Goal: Task Accomplishment & Management: Manage account settings

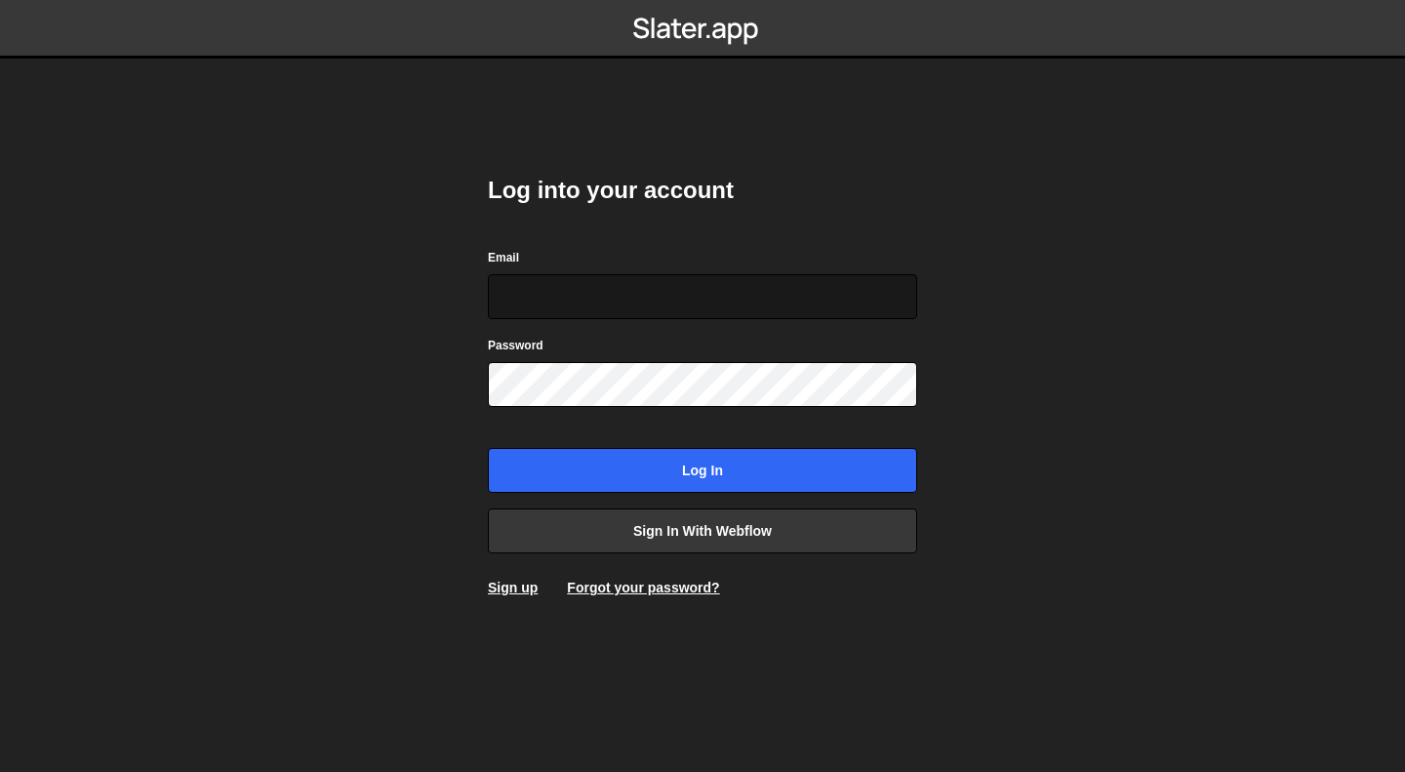
click at [670, 304] on input "Email" at bounding box center [702, 296] width 429 height 45
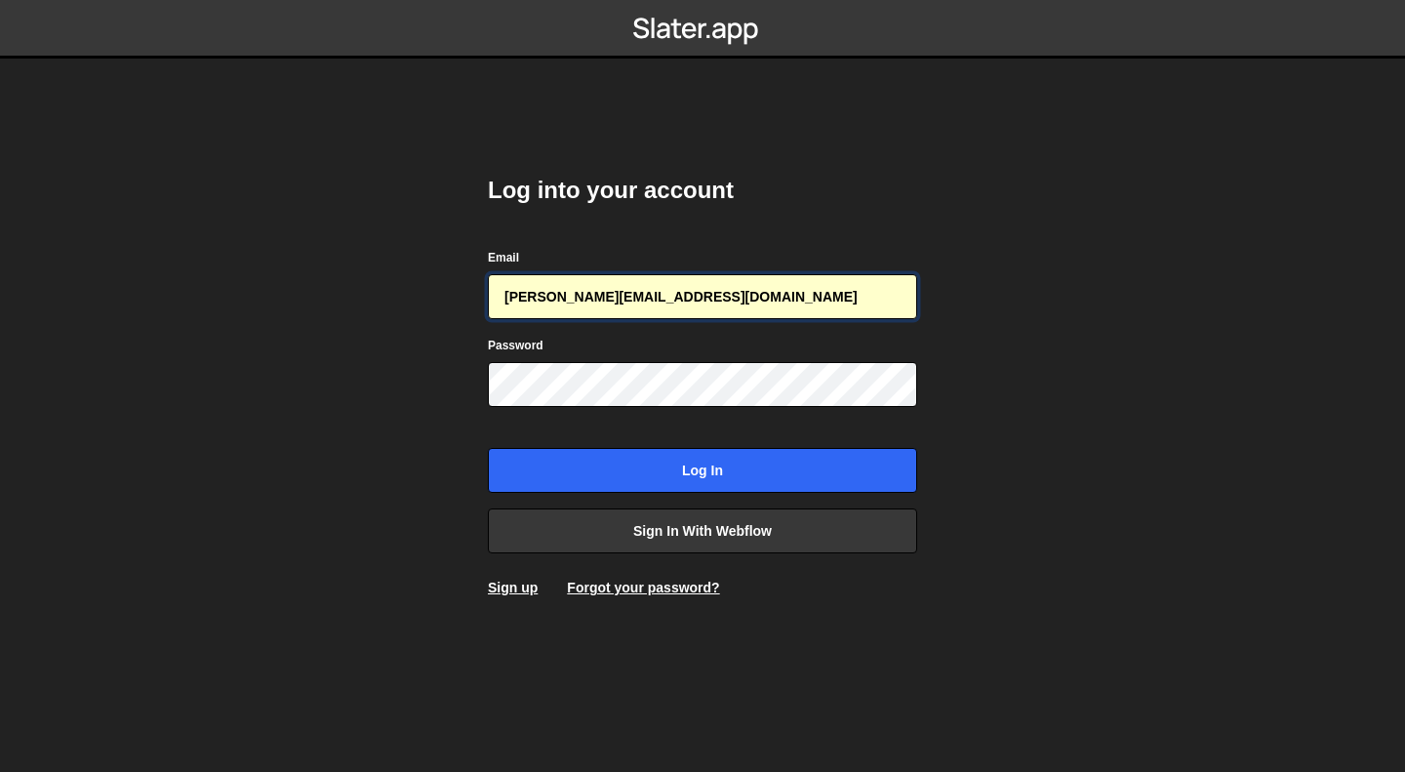
click at [703, 303] on input "[PERSON_NAME][EMAIL_ADDRESS][DOMAIN_NAME]" at bounding box center [702, 296] width 429 height 45
paste input "[PERSON_NAME]"
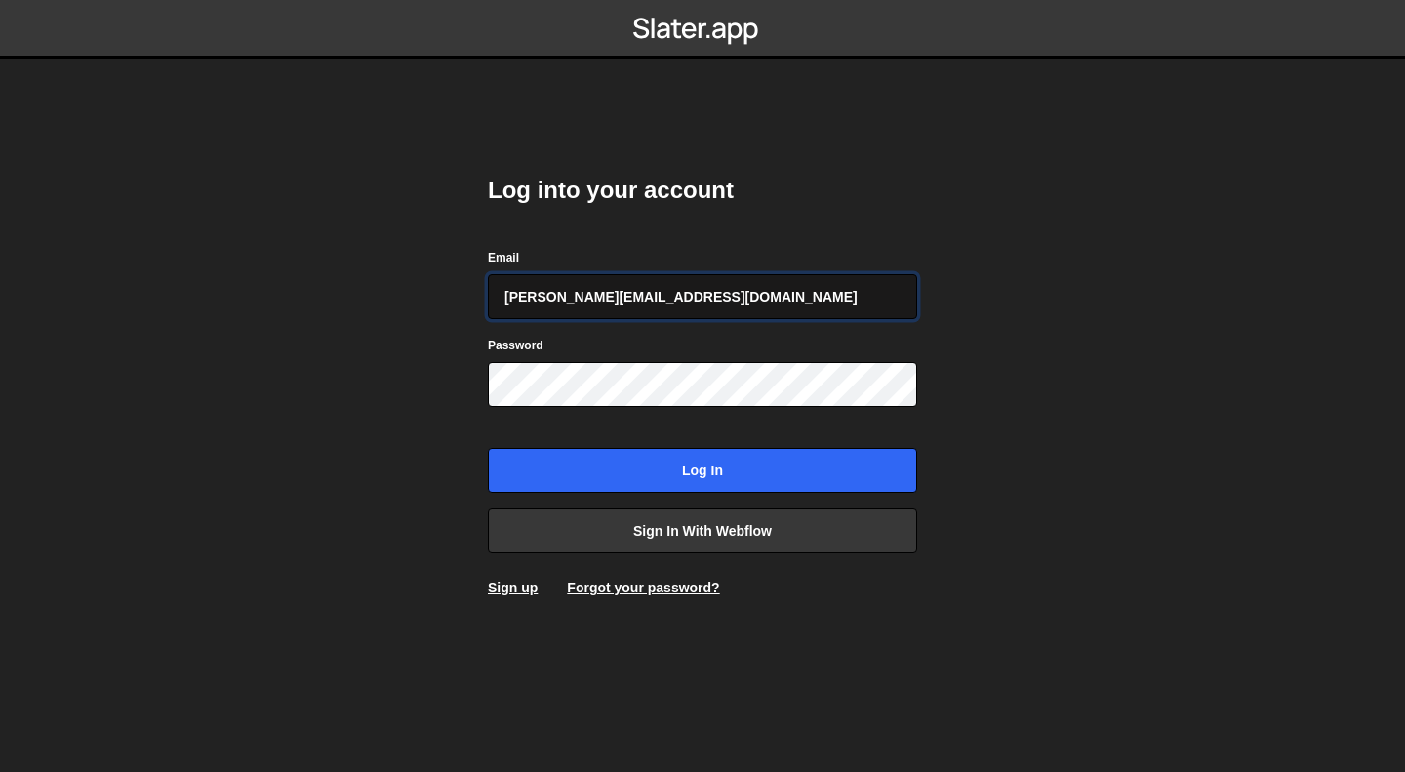
type input "[PERSON_NAME][EMAIL_ADDRESS][DOMAIN_NAME]"
click at [424, 391] on body "Log into your account Email [PERSON_NAME][EMAIL_ADDRESS][DOMAIN_NAME] Password …" at bounding box center [702, 386] width 1405 height 772
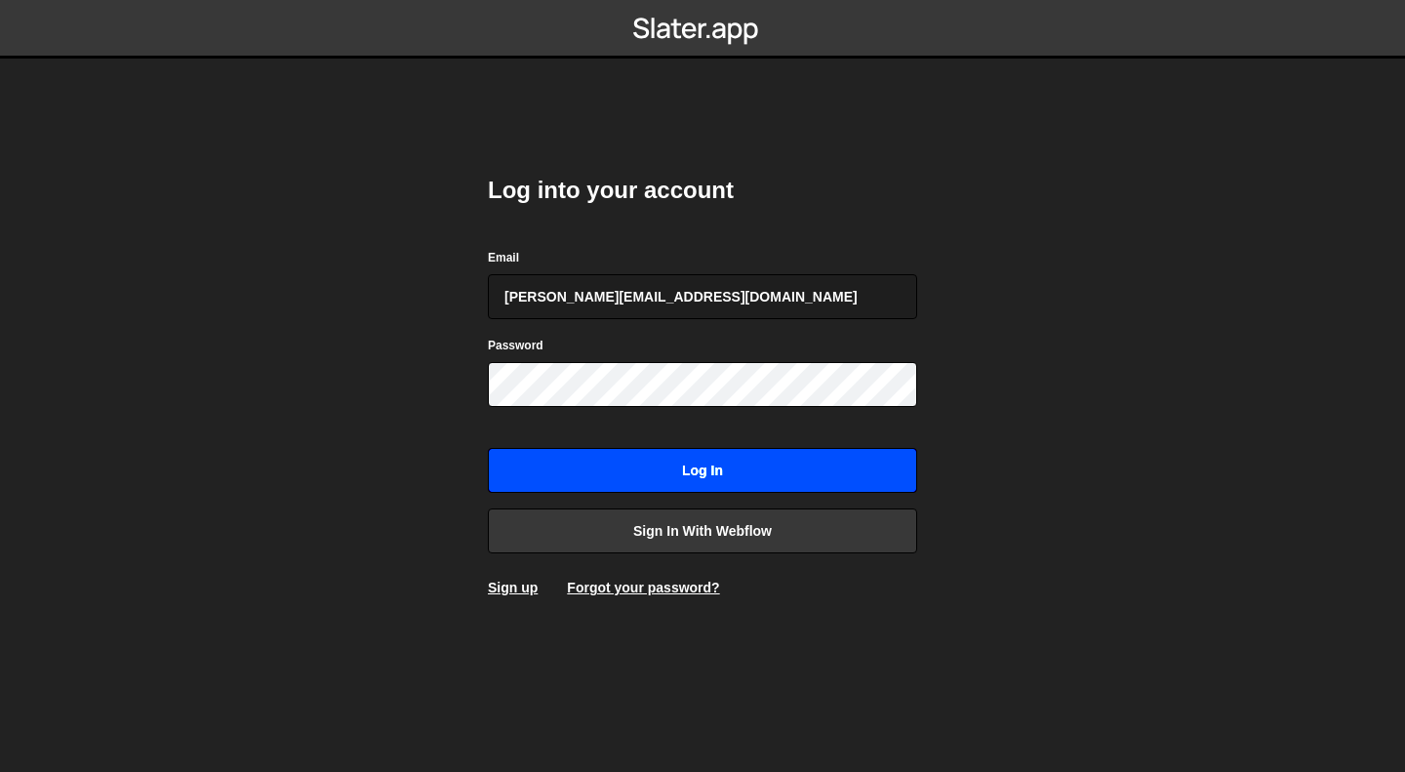
click at [609, 466] on input "Log in" at bounding box center [702, 470] width 429 height 45
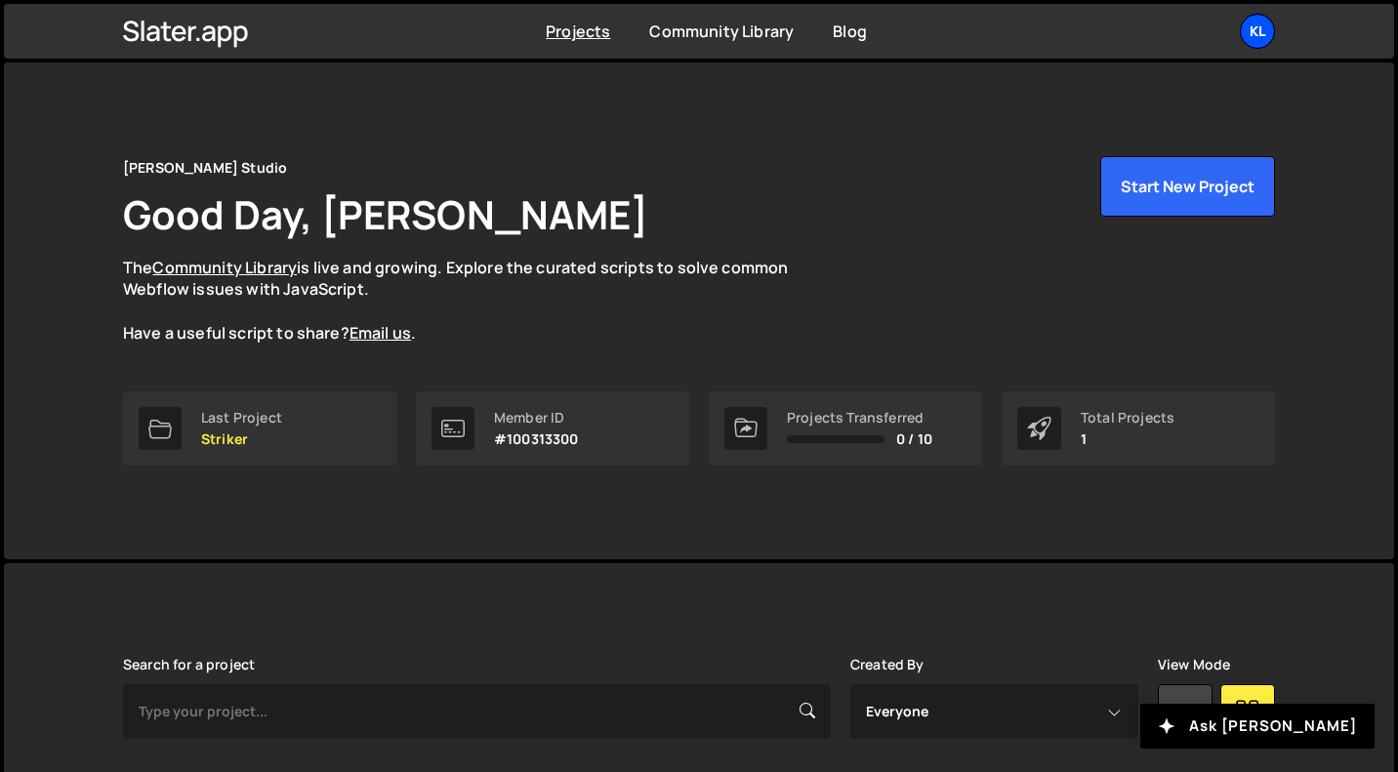
click at [1253, 27] on div "Kl" at bounding box center [1256, 31] width 35 height 35
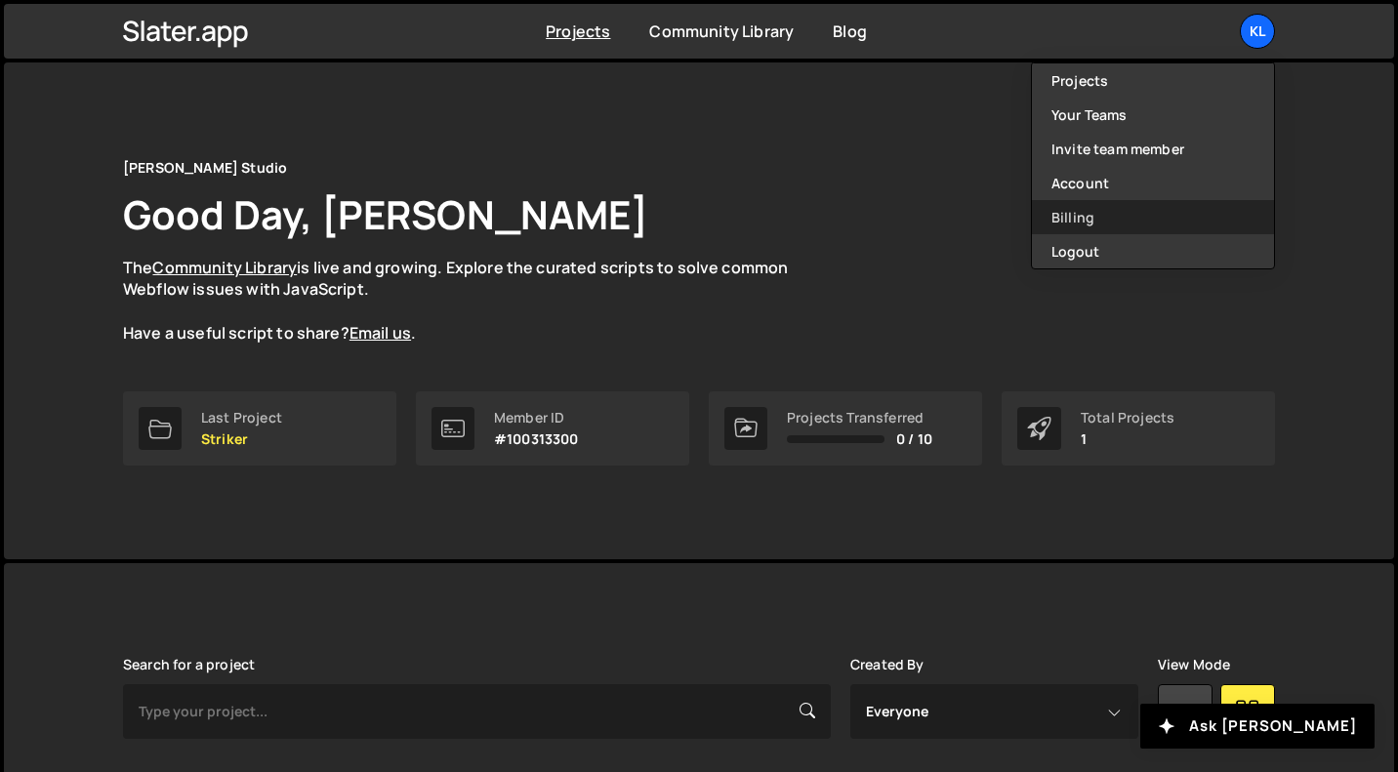
click at [1120, 222] on link "Billing" at bounding box center [1153, 217] width 242 height 34
